Goal: Find specific page/section: Find specific page/section

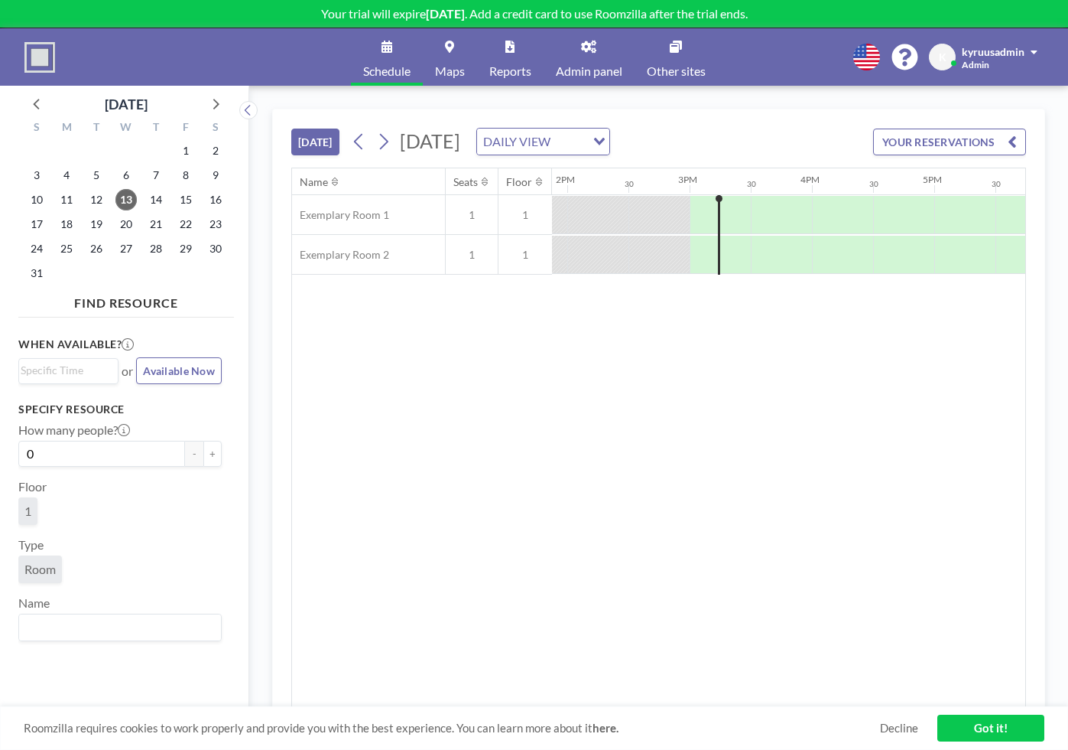
scroll to position [0, 1774]
click at [1030, 48] on div "kyruusadmin" at bounding box center [1000, 51] width 76 height 15
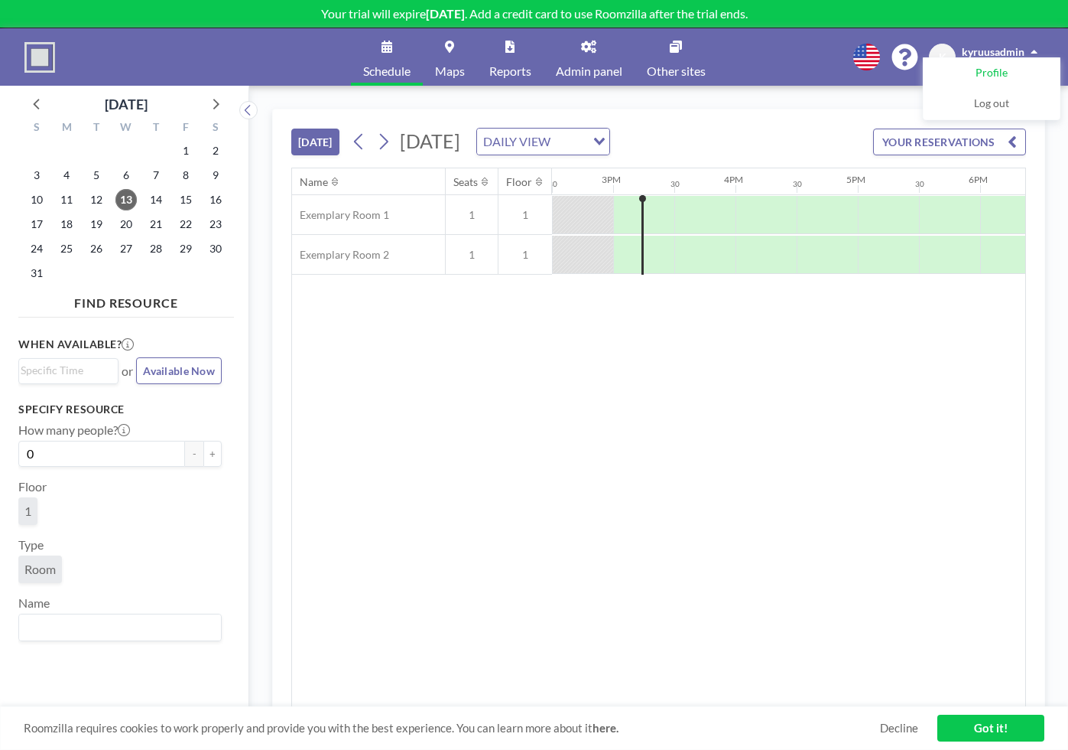
click at [1009, 76] on link "Profile" at bounding box center [992, 73] width 136 height 31
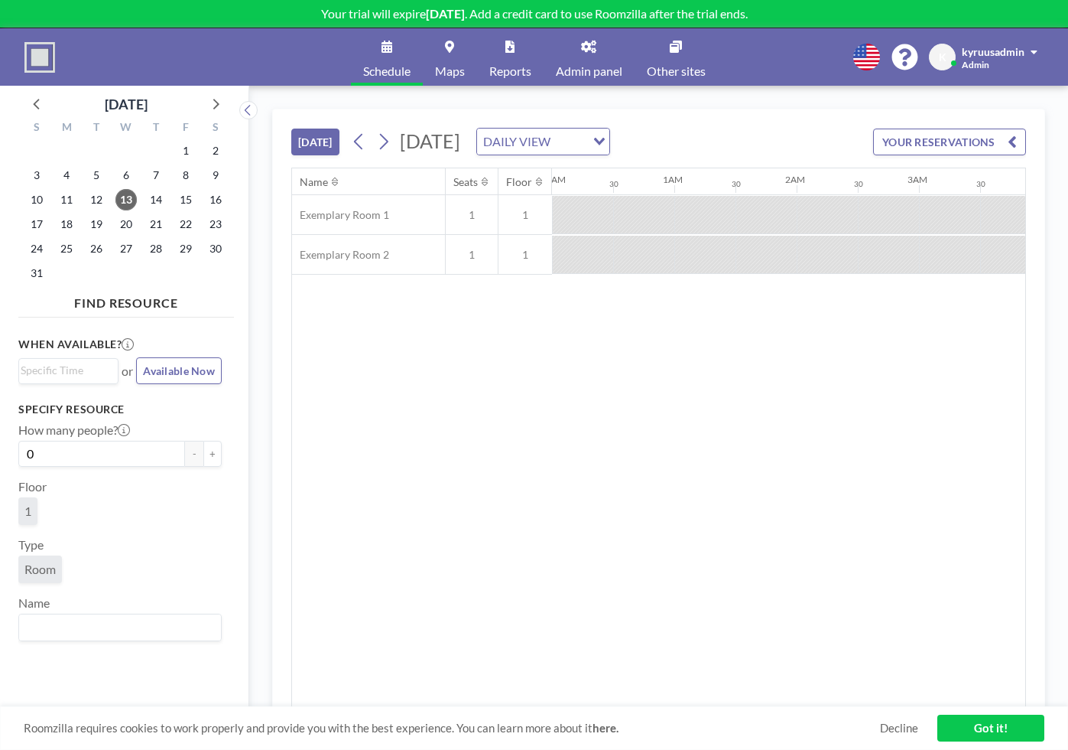
scroll to position [0, 1652]
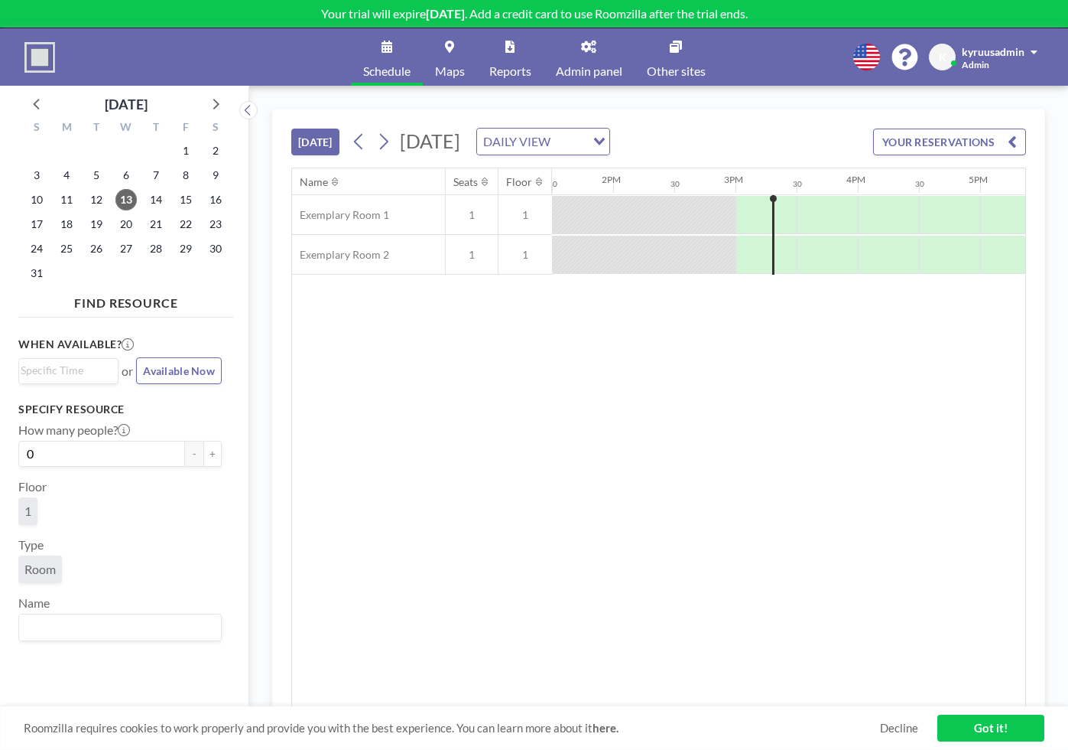
click at [585, 61] on link "Admin panel" at bounding box center [589, 56] width 91 height 57
